Goal: Task Accomplishment & Management: Complete application form

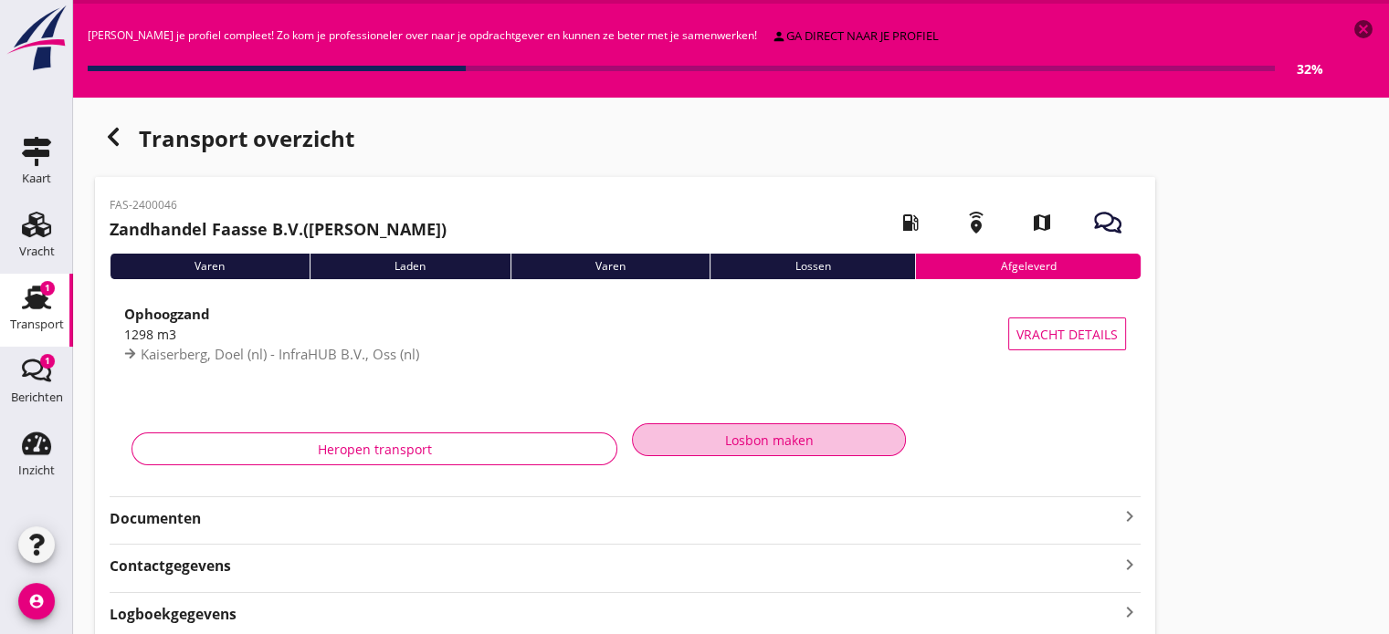
click at [735, 437] on div "Losbon maken" at bounding box center [768, 440] width 243 height 19
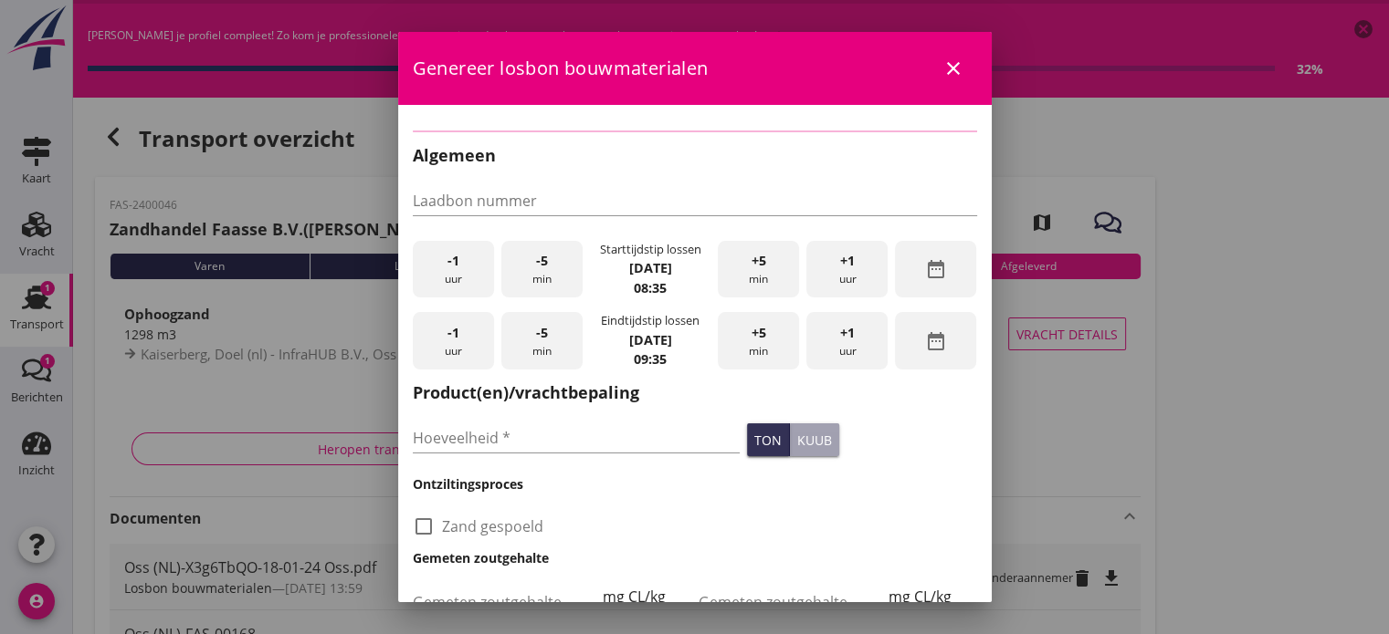
type input "1298"
checkbox input "true"
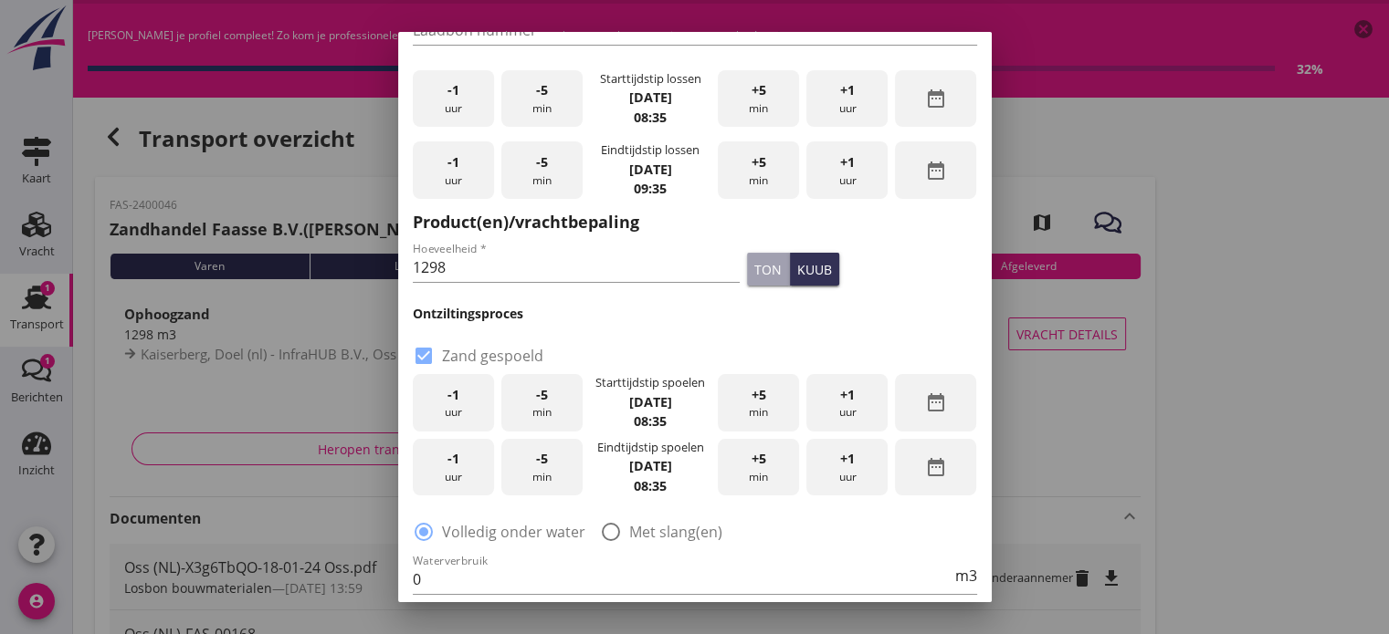
scroll to position [148, 0]
click at [608, 528] on div at bounding box center [610, 531] width 31 height 31
radio input "false"
radio input "true"
click at [453, 395] on span "-1" at bounding box center [453, 394] width 12 height 20
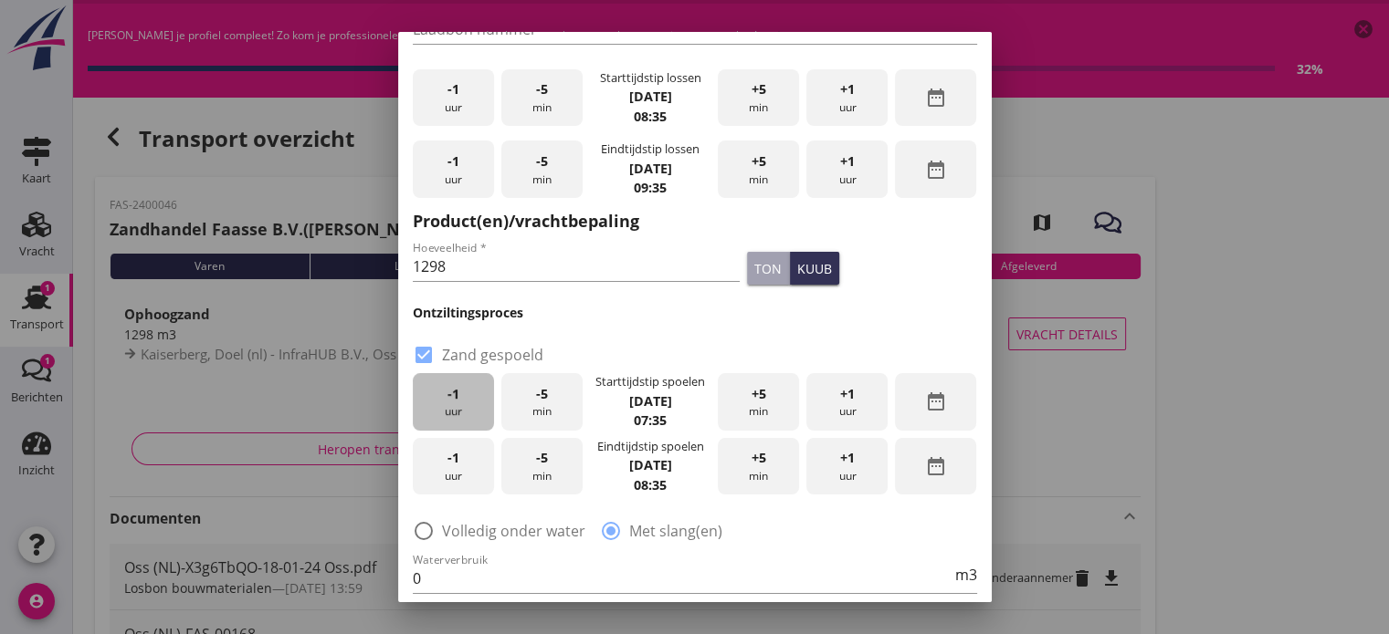
click at [453, 395] on span "-1" at bounding box center [453, 394] width 12 height 20
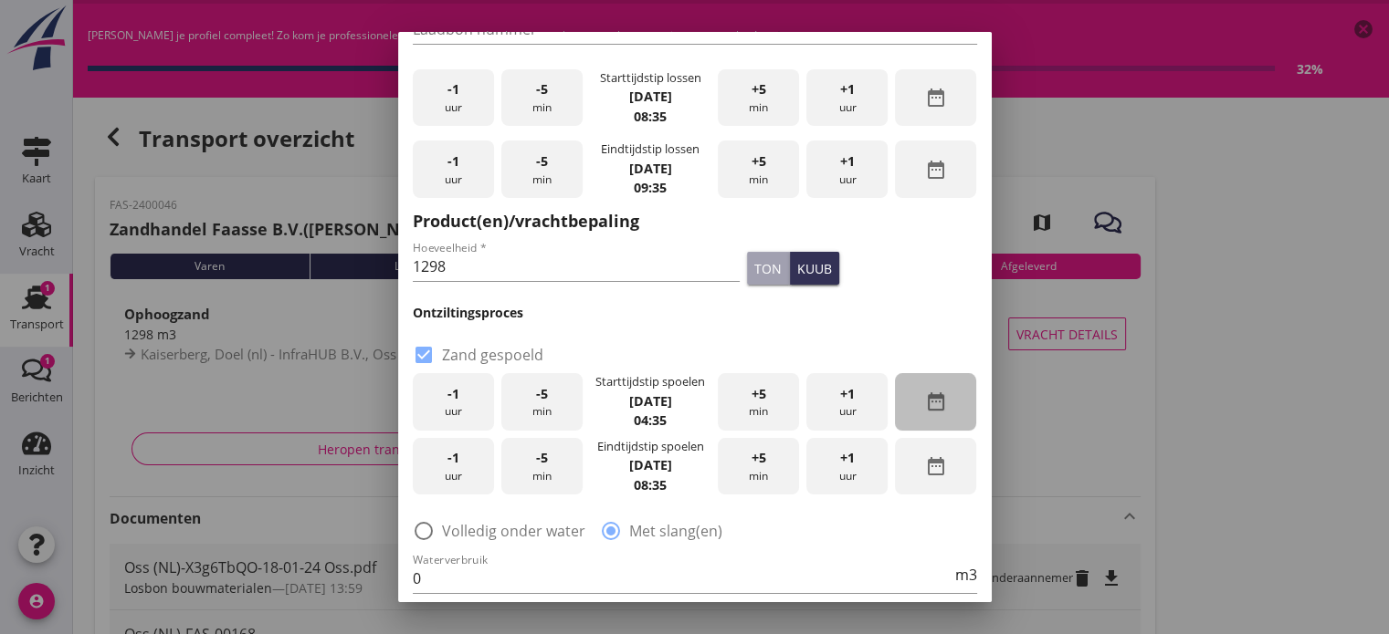
click at [925, 407] on icon "date_range" at bounding box center [936, 402] width 22 height 22
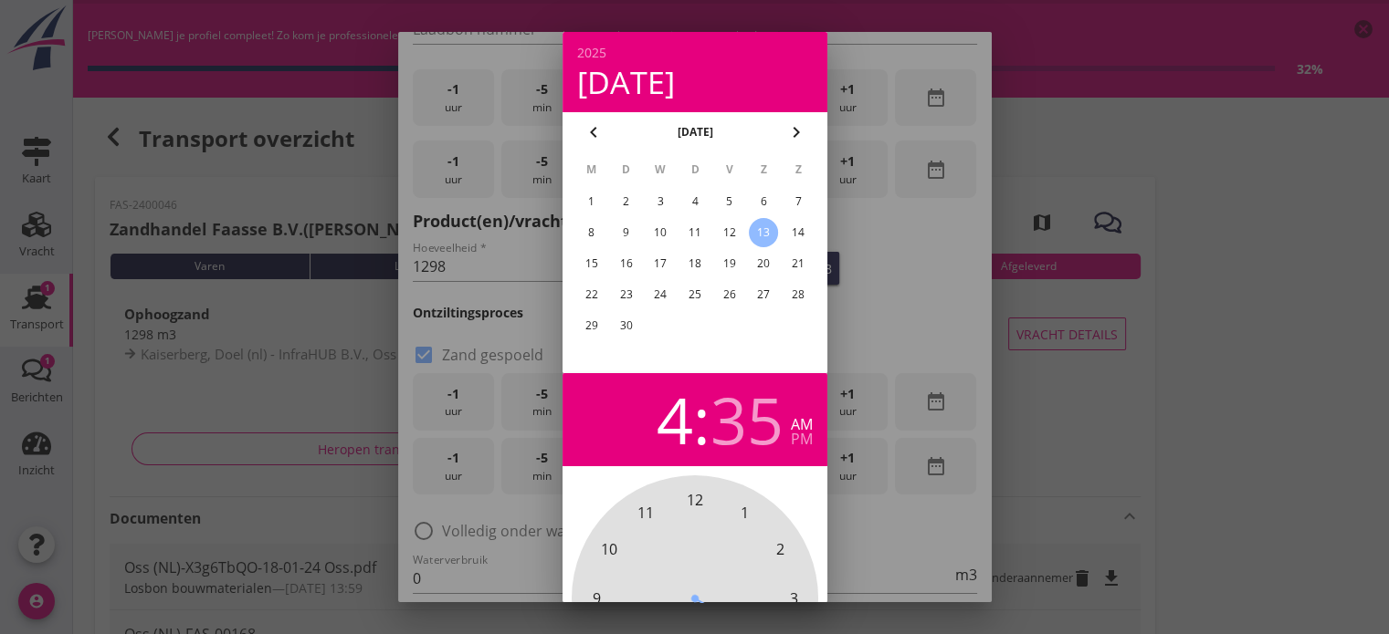
click at [728, 230] on div "12" at bounding box center [728, 232] width 29 height 29
click at [726, 226] on div "12" at bounding box center [728, 232] width 29 height 29
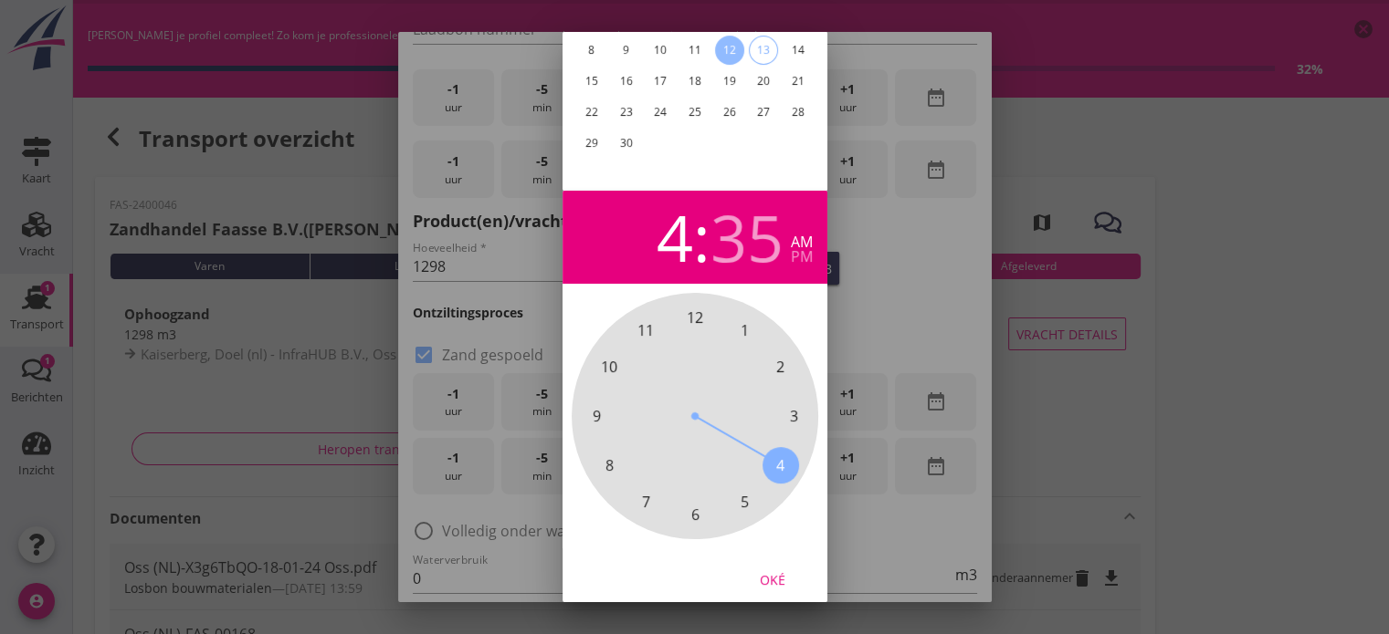
scroll to position [204, 0]
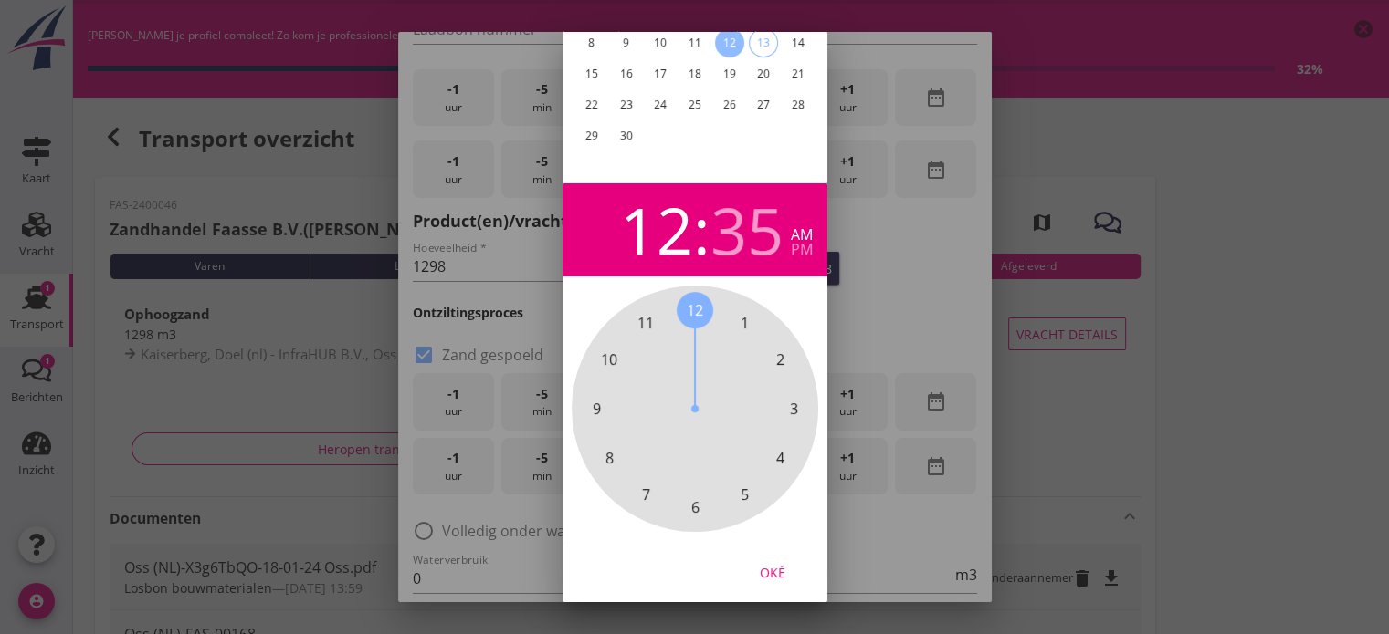
click at [696, 299] on span "12" at bounding box center [695, 310] width 16 height 22
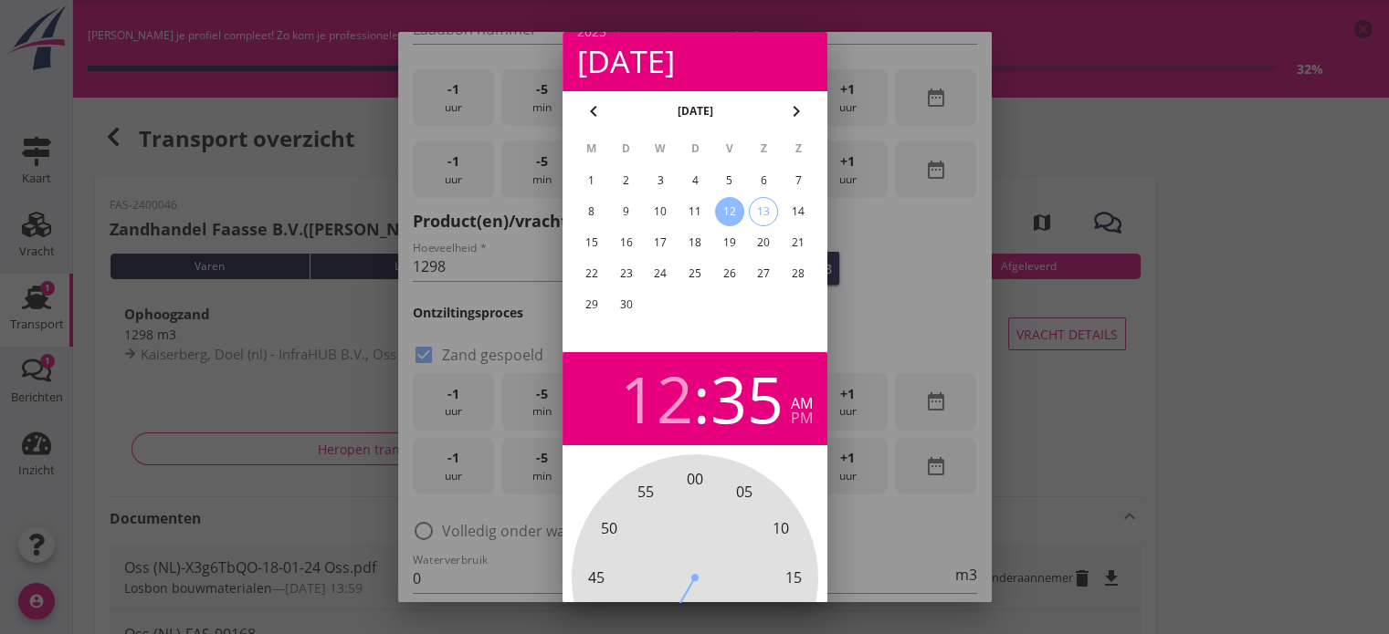
scroll to position [0, 0]
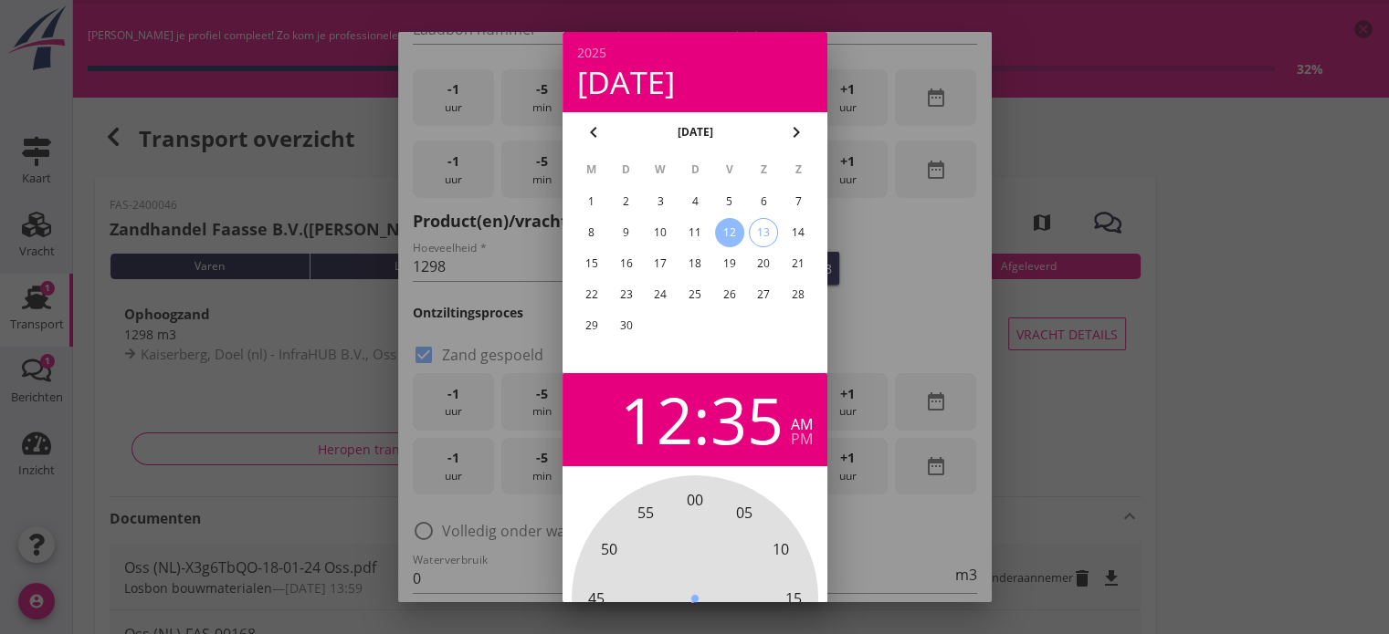
click at [648, 425] on div "12" at bounding box center [656, 420] width 73 height 64
click at [657, 435] on div "1" at bounding box center [674, 420] width 37 height 64
click at [1146, 13] on div at bounding box center [694, 317] width 1389 height 634
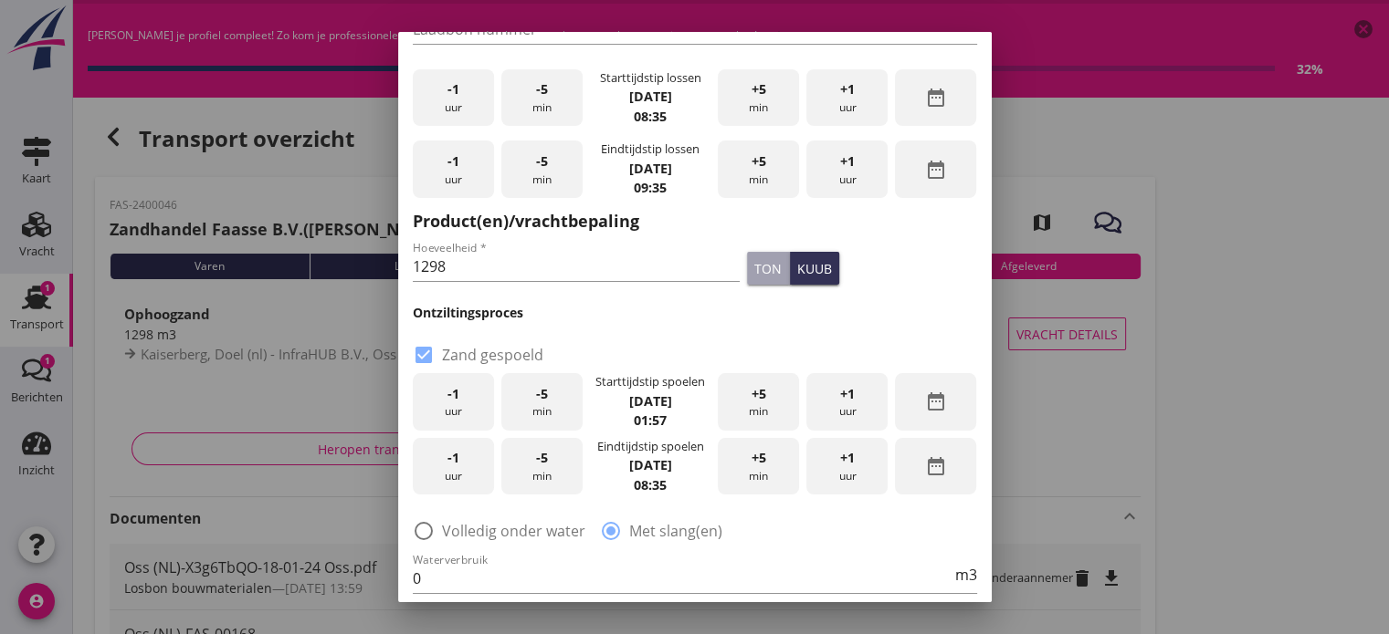
click at [1146, 13] on div at bounding box center [694, 317] width 1389 height 634
click at [858, 394] on div "+1 uur" at bounding box center [846, 402] width 81 height 58
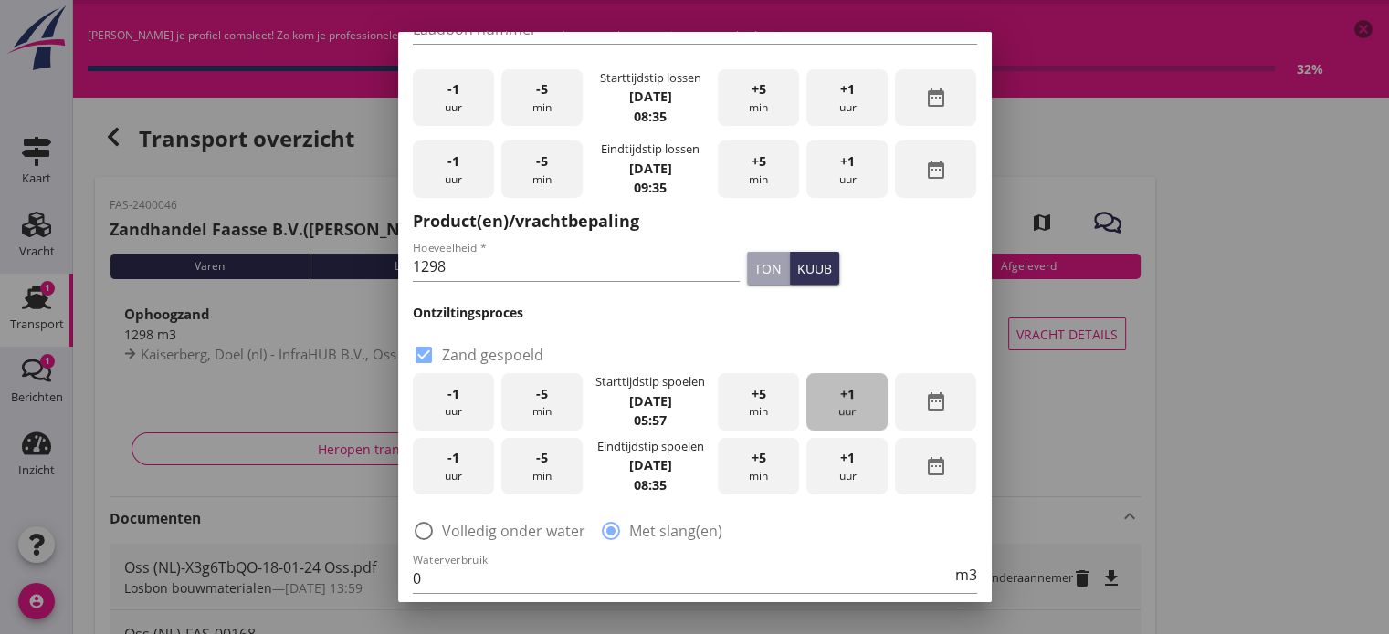
click at [858, 394] on div "+1 uur" at bounding box center [846, 402] width 81 height 58
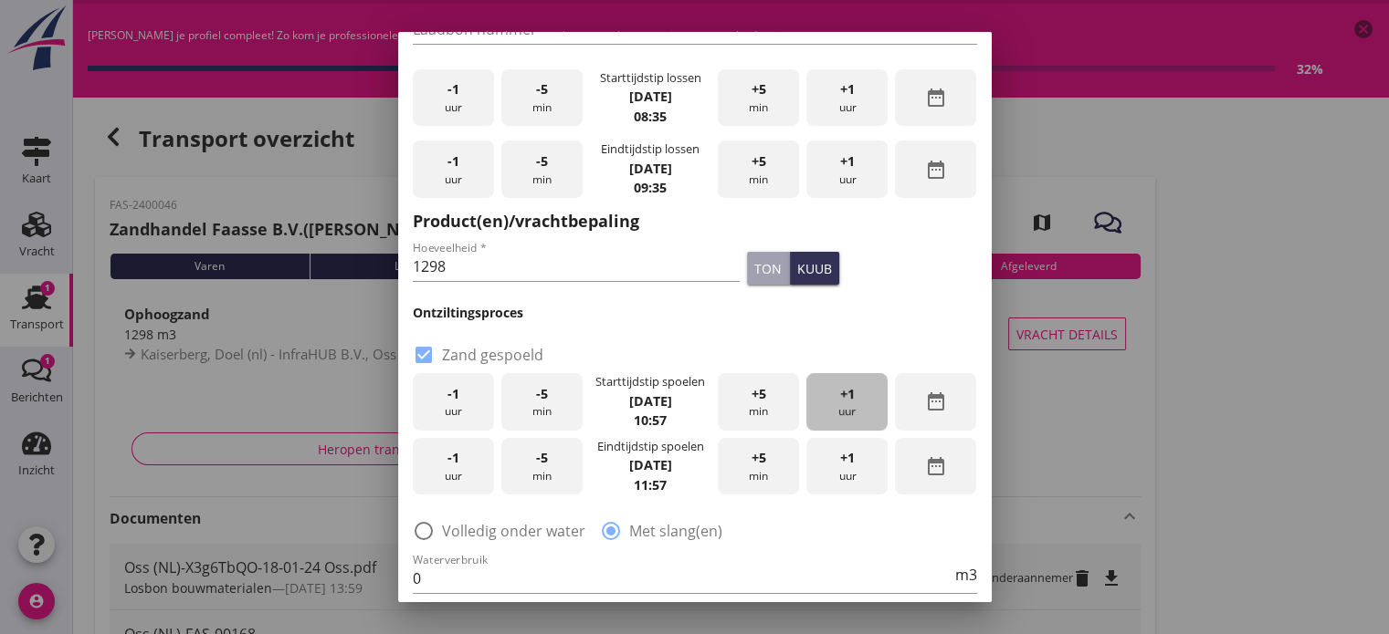
click at [858, 394] on div "+1 uur" at bounding box center [846, 402] width 81 height 58
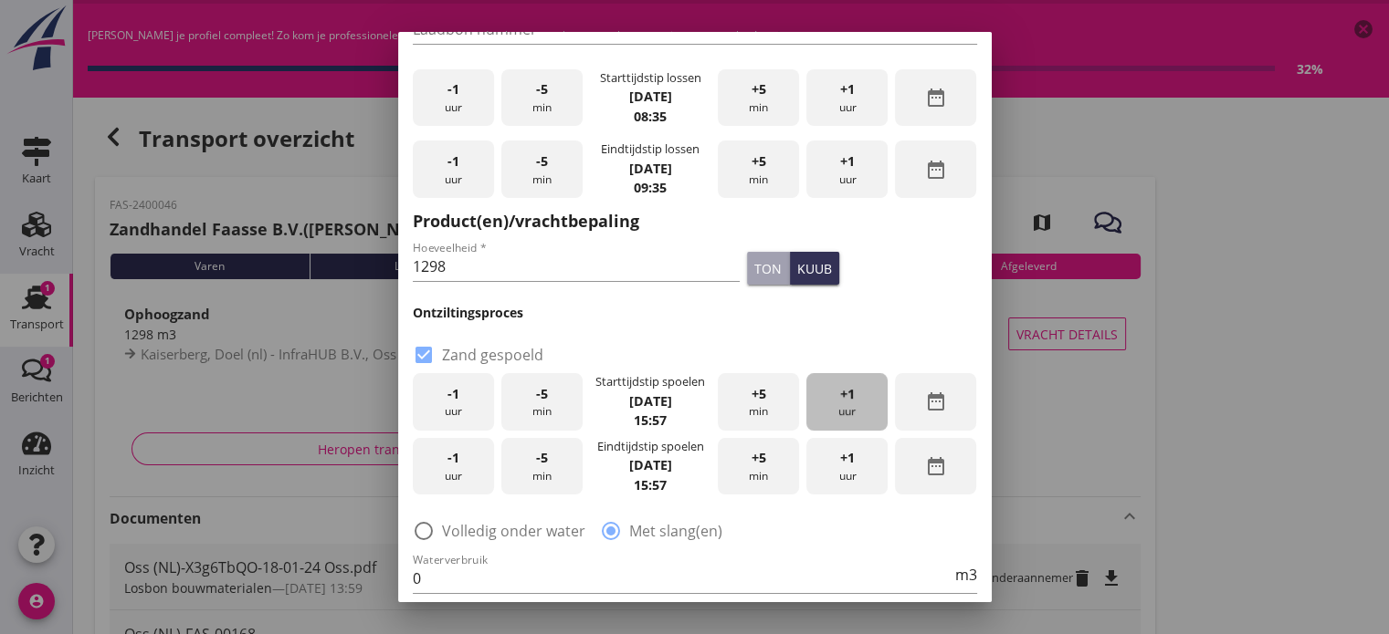
click at [858, 394] on div "+1 uur" at bounding box center [846, 402] width 81 height 58
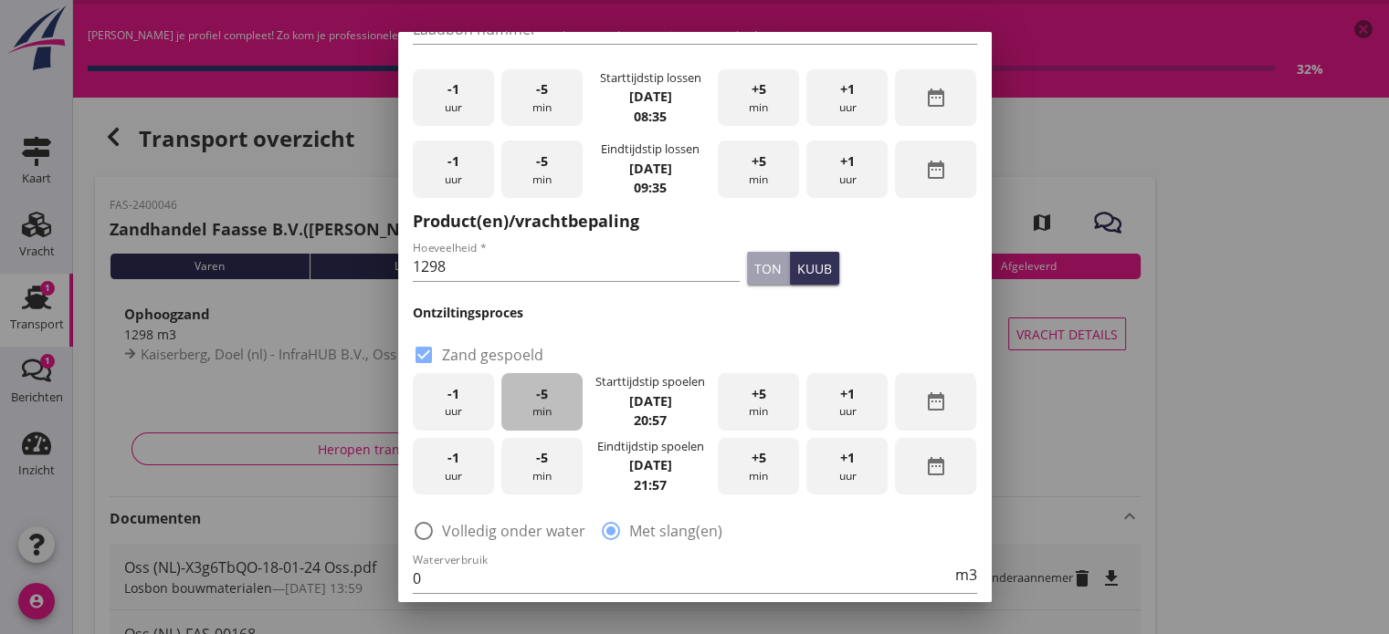
click at [536, 402] on span "-5" at bounding box center [542, 394] width 12 height 20
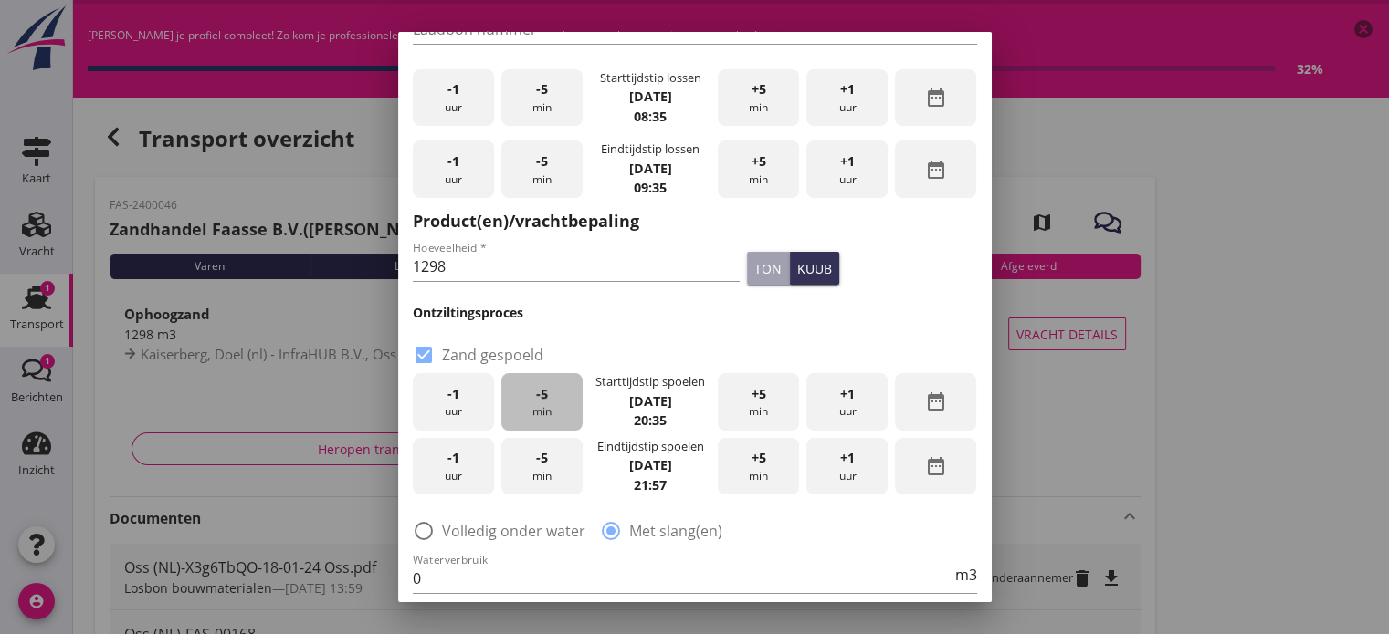
click at [536, 402] on span "-5" at bounding box center [542, 394] width 12 height 20
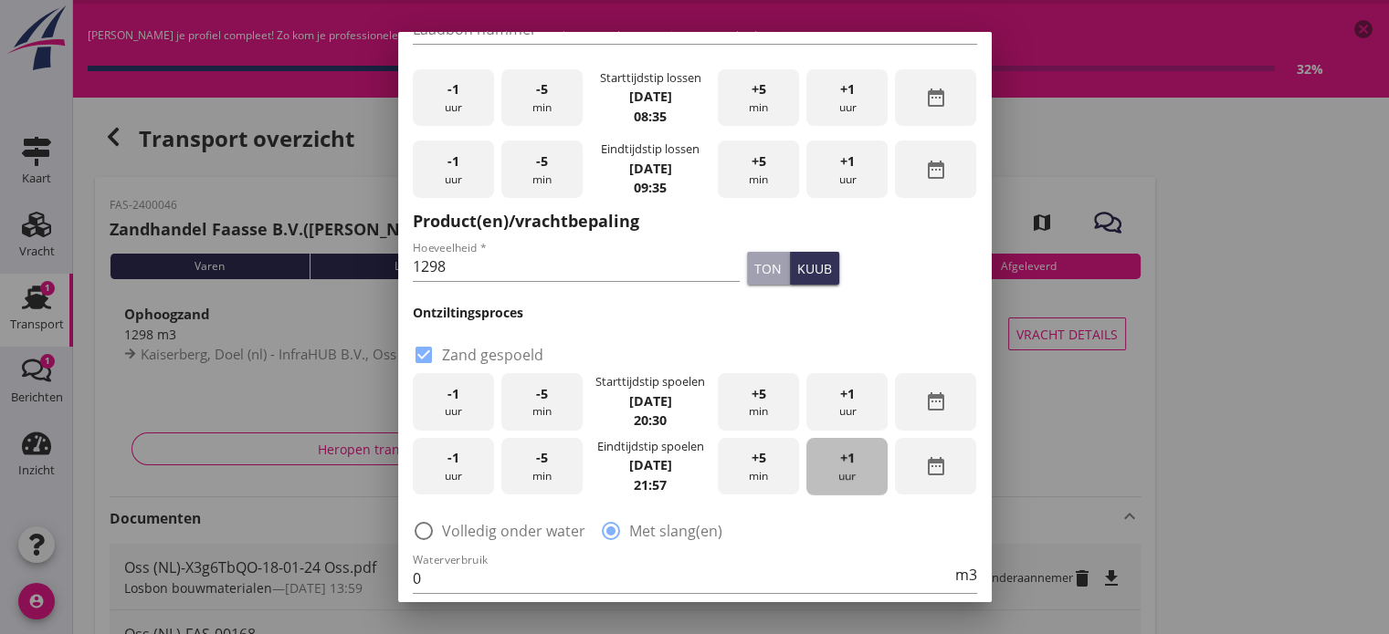
click at [843, 456] on span "+1" at bounding box center [847, 458] width 15 height 20
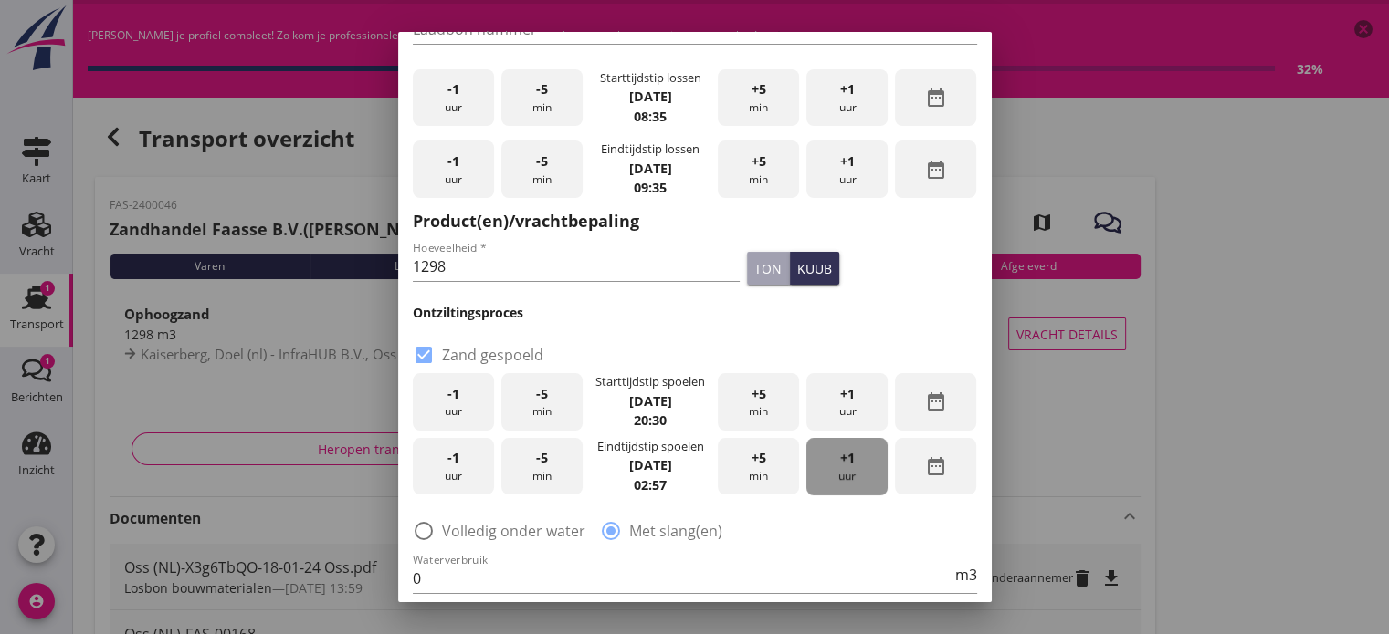
click at [843, 456] on span "+1" at bounding box center [847, 458] width 15 height 20
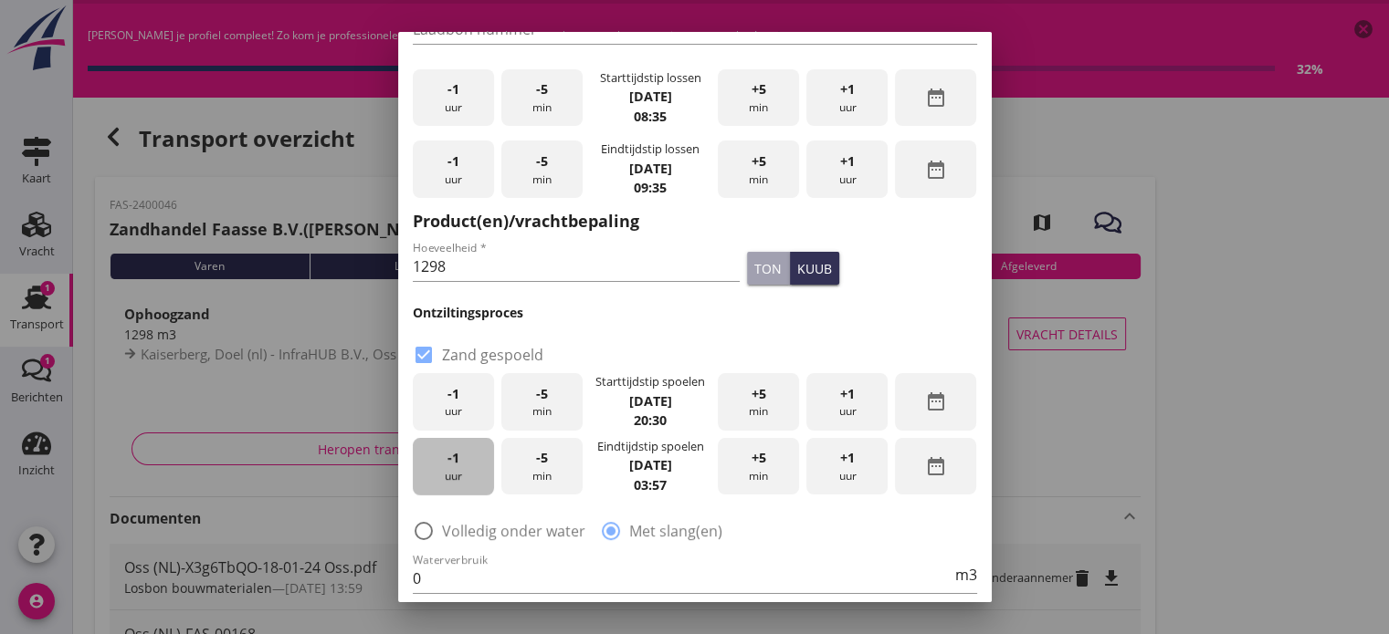
click at [459, 473] on div "-1 uur" at bounding box center [453, 467] width 81 height 58
click at [536, 458] on span "-5" at bounding box center [542, 458] width 12 height 20
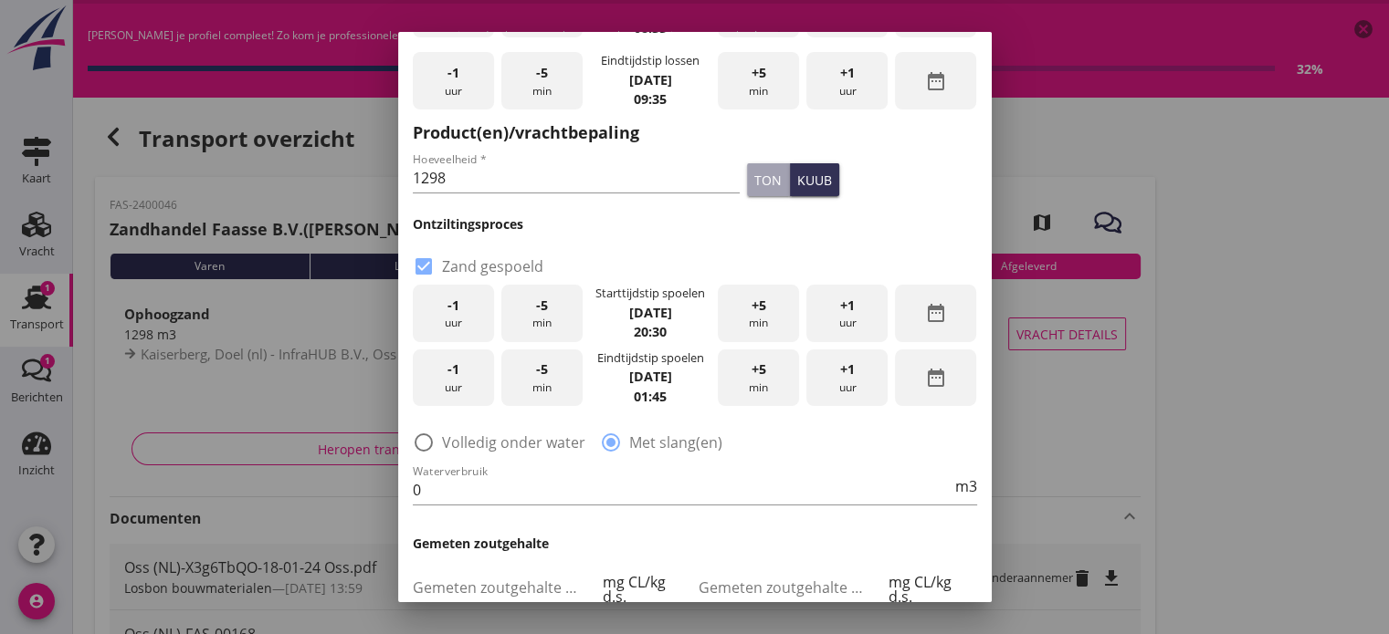
scroll to position [237, 0]
click at [537, 494] on input "0" at bounding box center [682, 489] width 539 height 29
type input "0"
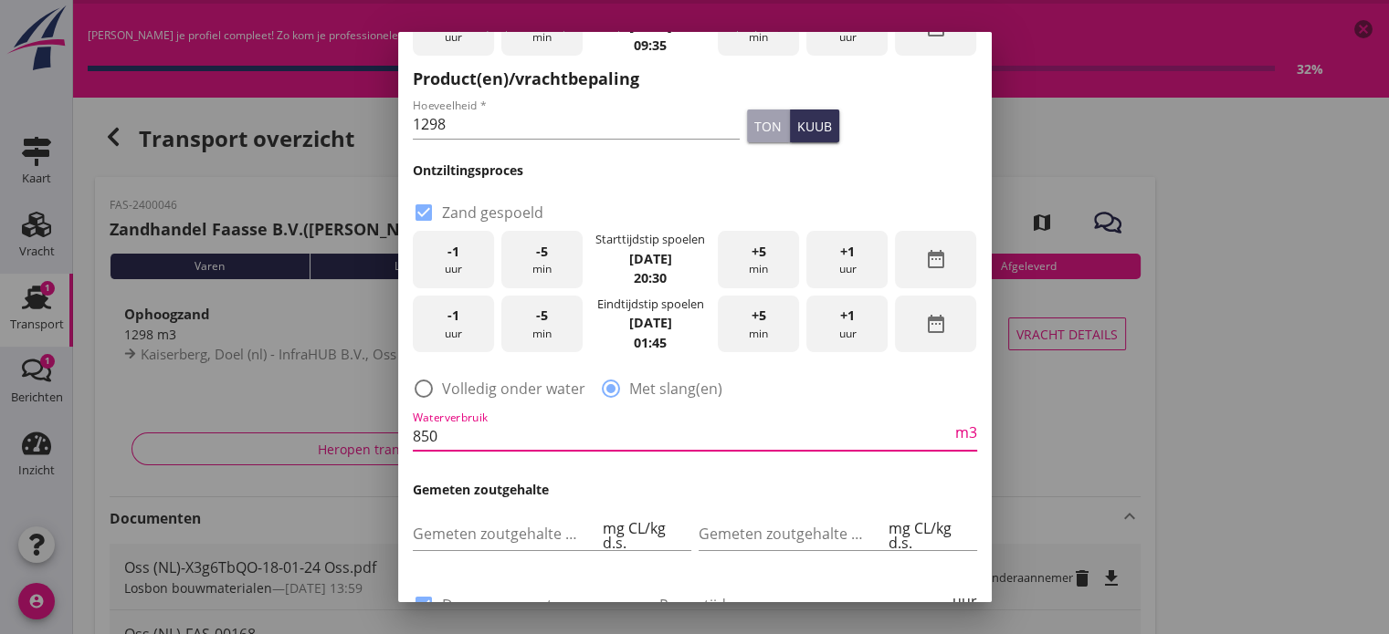
scroll to position [315, 0]
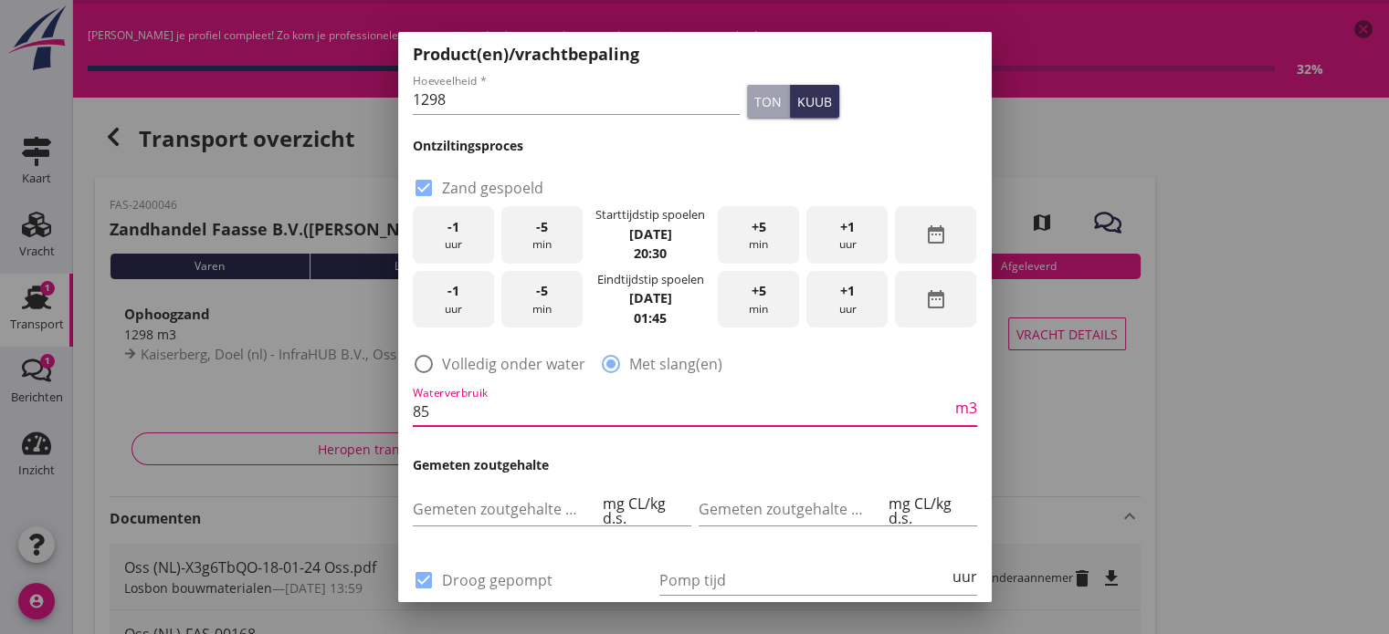
type input "8"
type input "950"
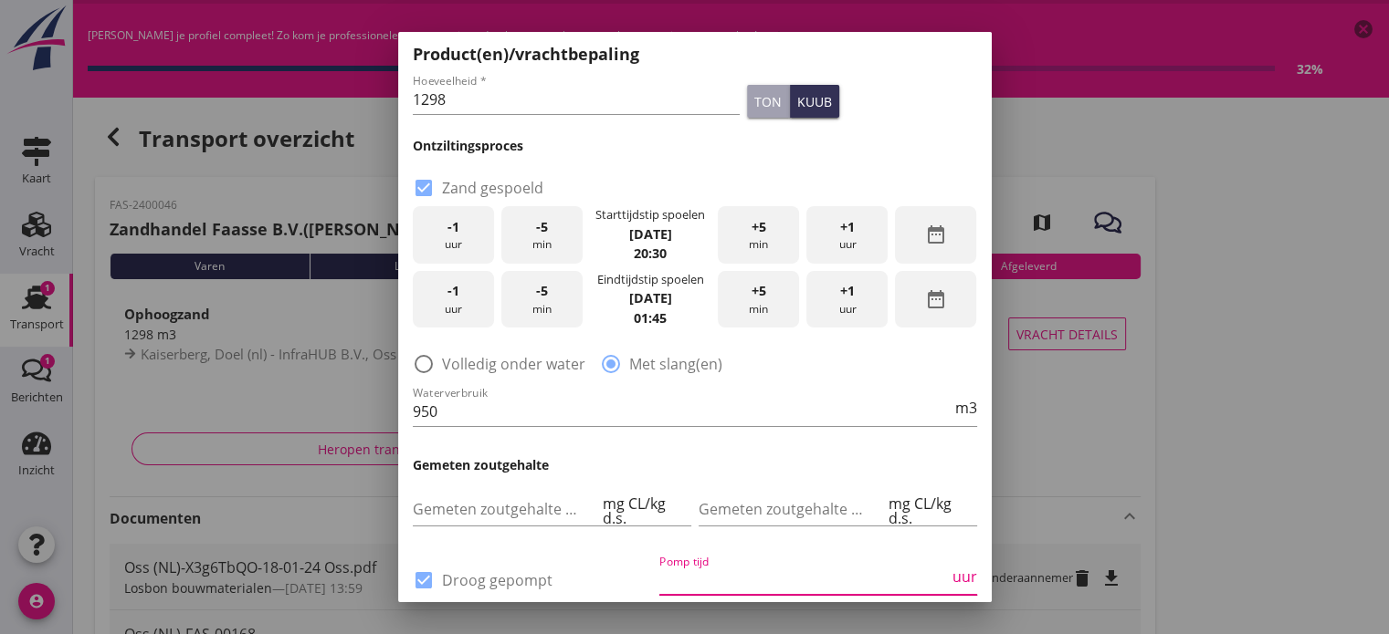
click at [811, 582] on input "Pomp tijd" at bounding box center [803, 580] width 289 height 29
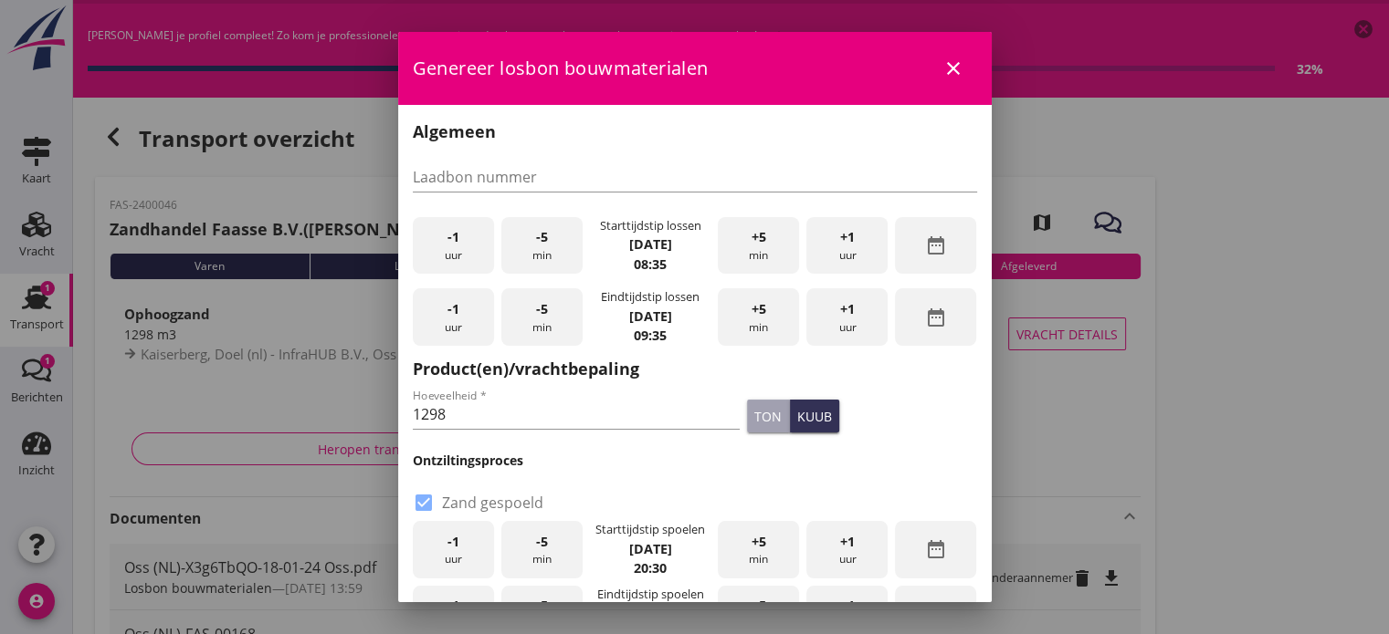
type input "46"
